Goal: Transaction & Acquisition: Purchase product/service

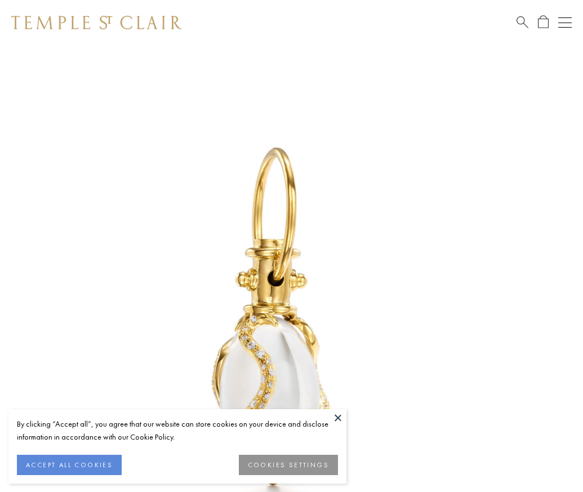
scroll to position [10, 0]
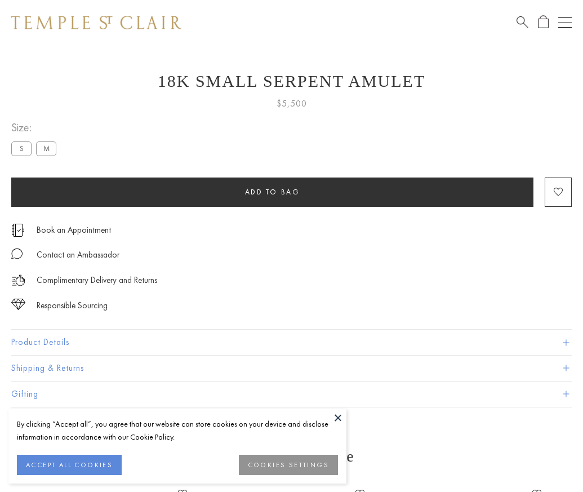
click at [272, 192] on span "Add to bag" at bounding box center [272, 192] width 55 height 10
